Goal: Information Seeking & Learning: Learn about a topic

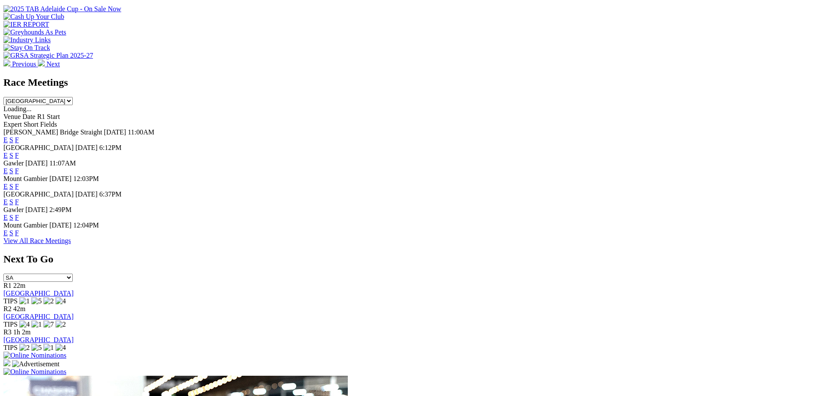
scroll to position [362, 0]
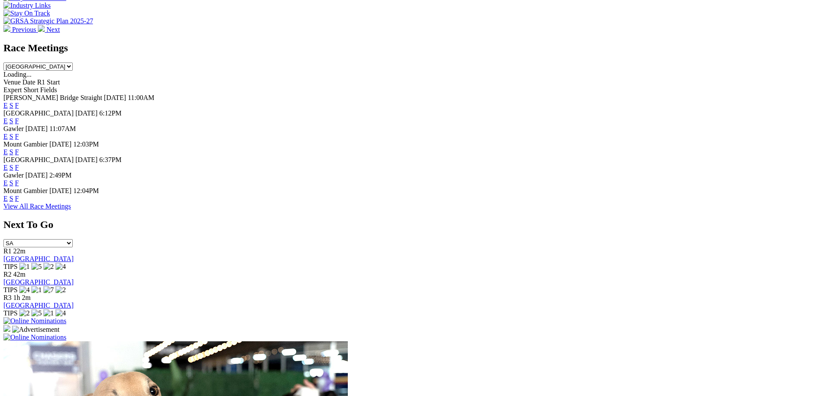
click at [8, 164] on link "E" at bounding box center [5, 167] width 4 height 7
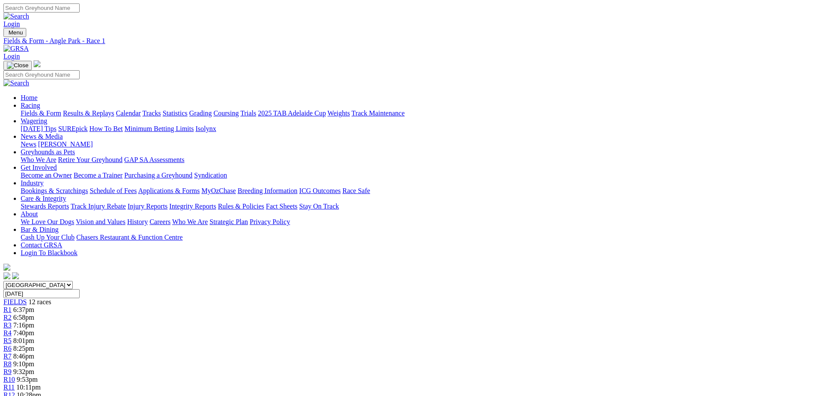
click at [38, 375] on span "9:53pm" at bounding box center [27, 378] width 21 height 7
